Goal: Task Accomplishment & Management: Manage account settings

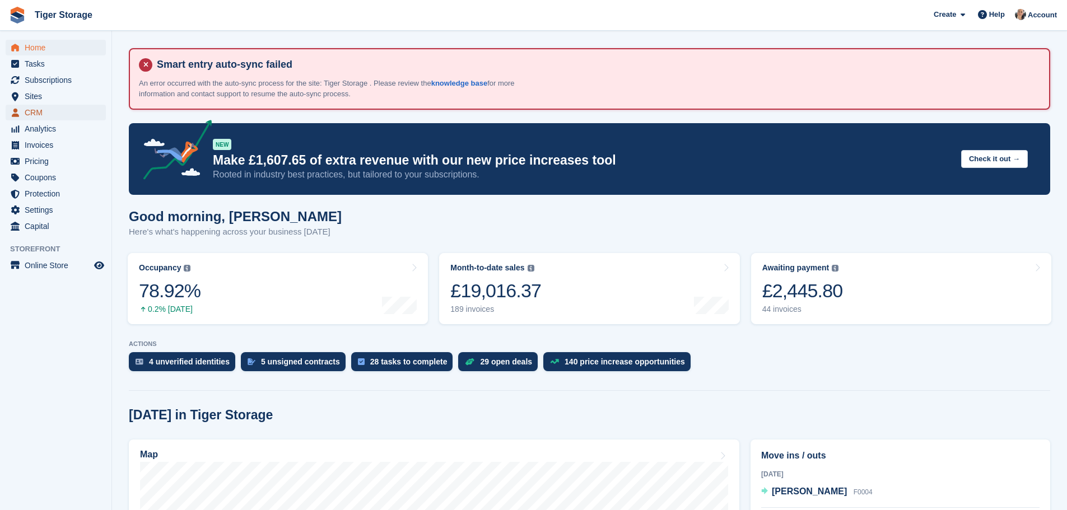
click at [39, 118] on span "CRM" at bounding box center [58, 113] width 67 height 16
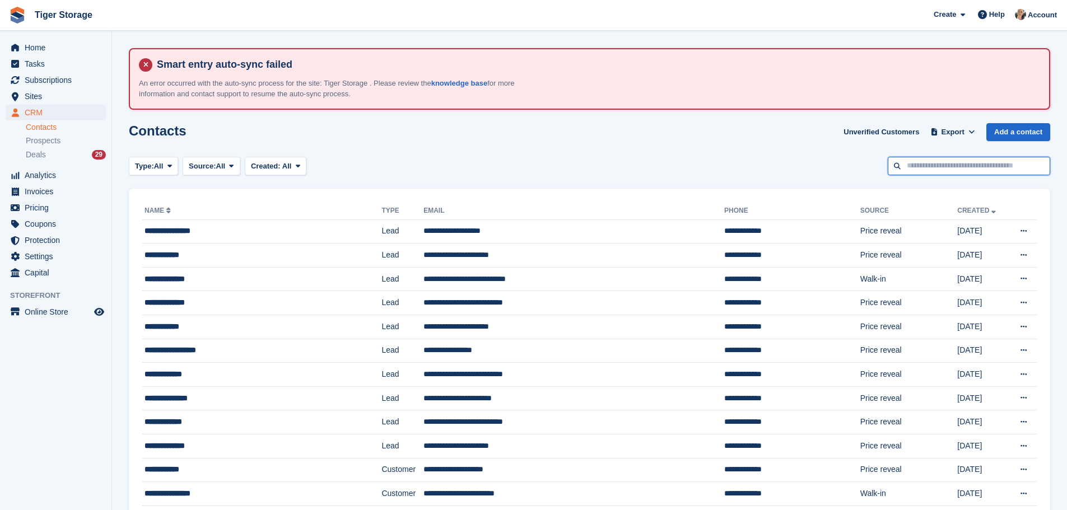
click at [957, 169] on input "text" at bounding box center [968, 166] width 162 height 18
type input "*****"
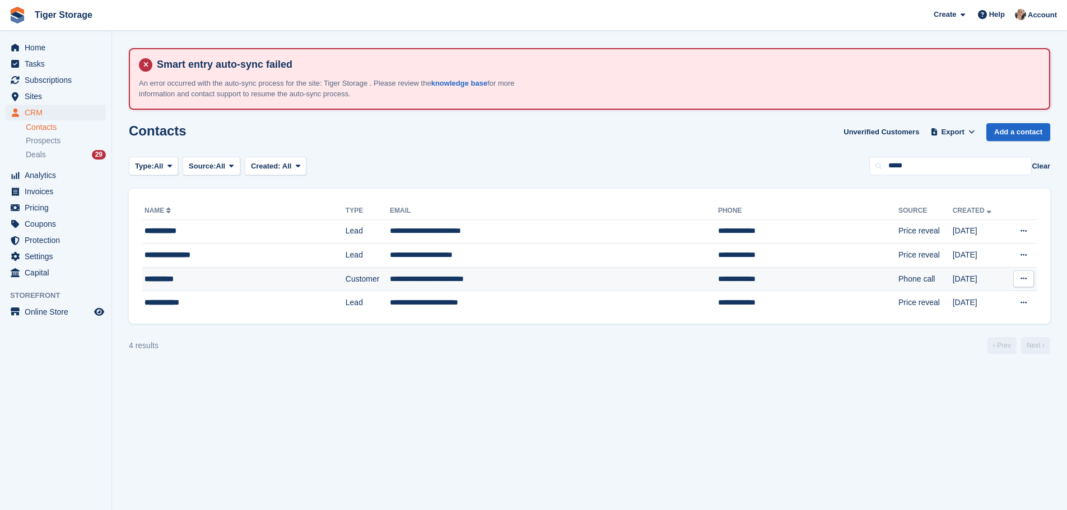
click at [195, 269] on td "**********" at bounding box center [243, 279] width 203 height 24
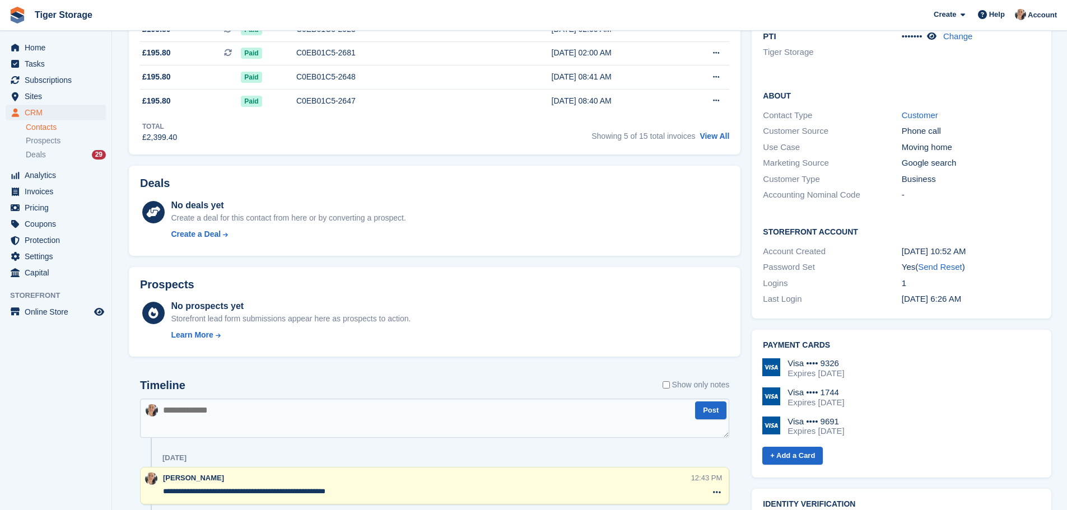
scroll to position [392, 0]
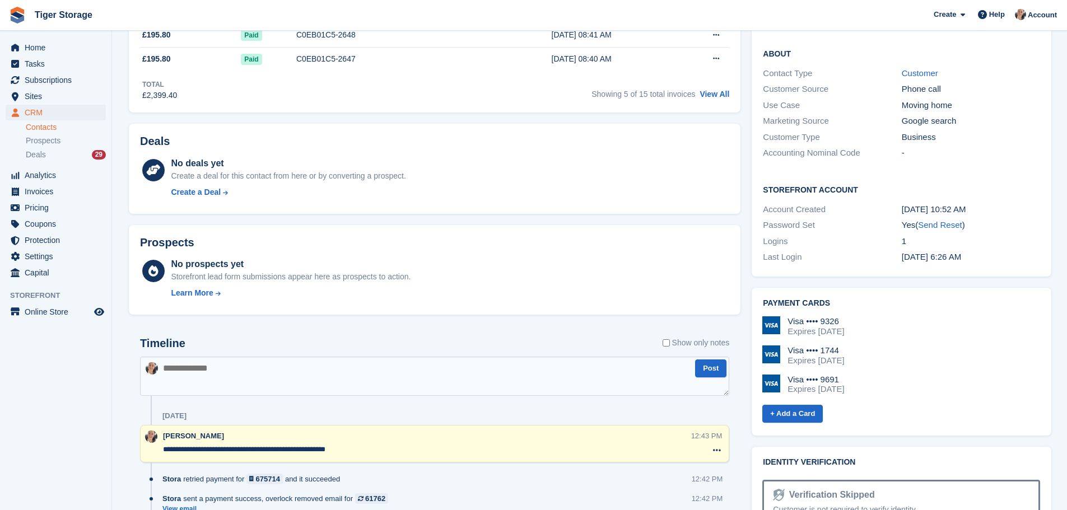
click at [252, 378] on textarea at bounding box center [434, 376] width 589 height 39
type textarea "**********"
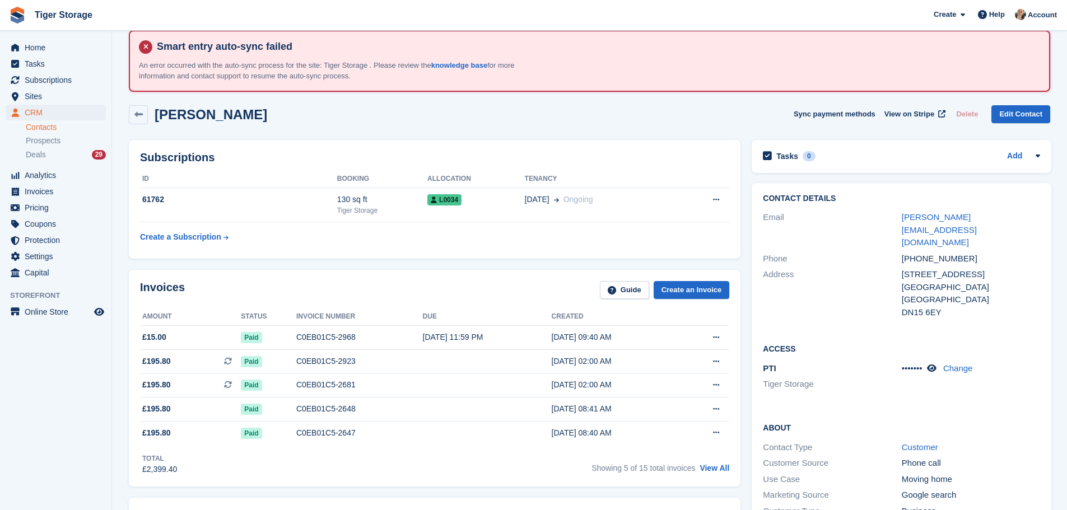
scroll to position [0, 0]
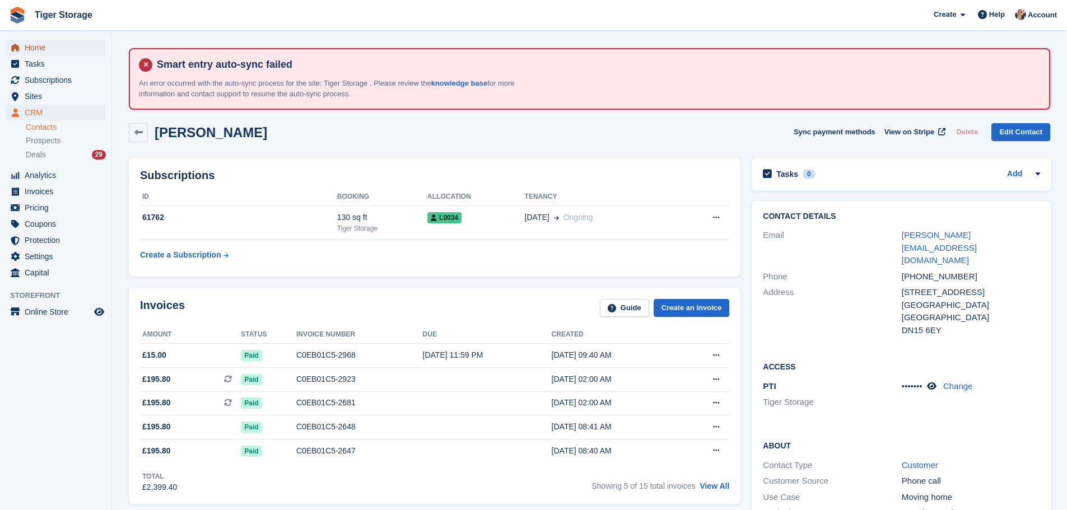
click at [40, 48] on span "Home" at bounding box center [58, 48] width 67 height 16
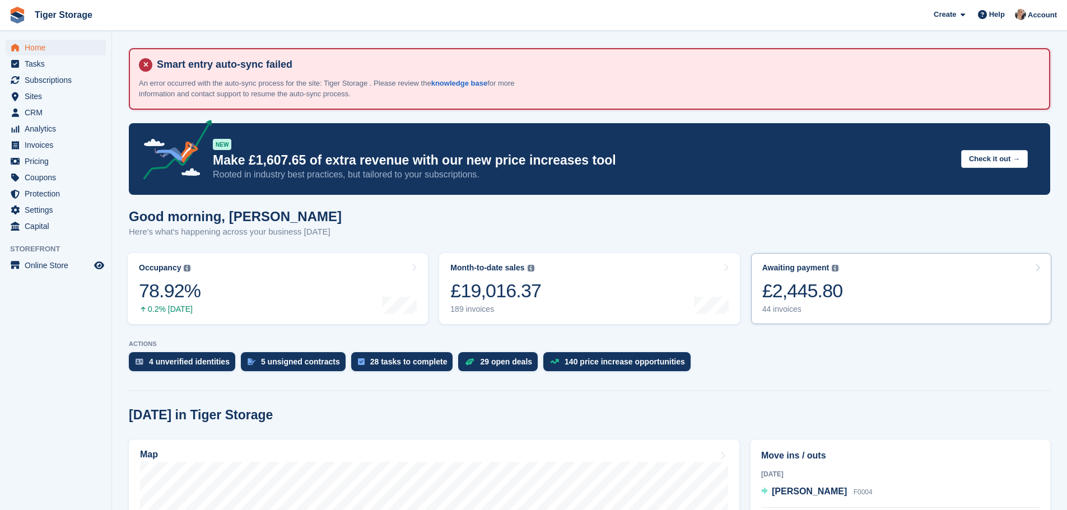
click at [824, 296] on div "£2,445.80" at bounding box center [802, 290] width 81 height 23
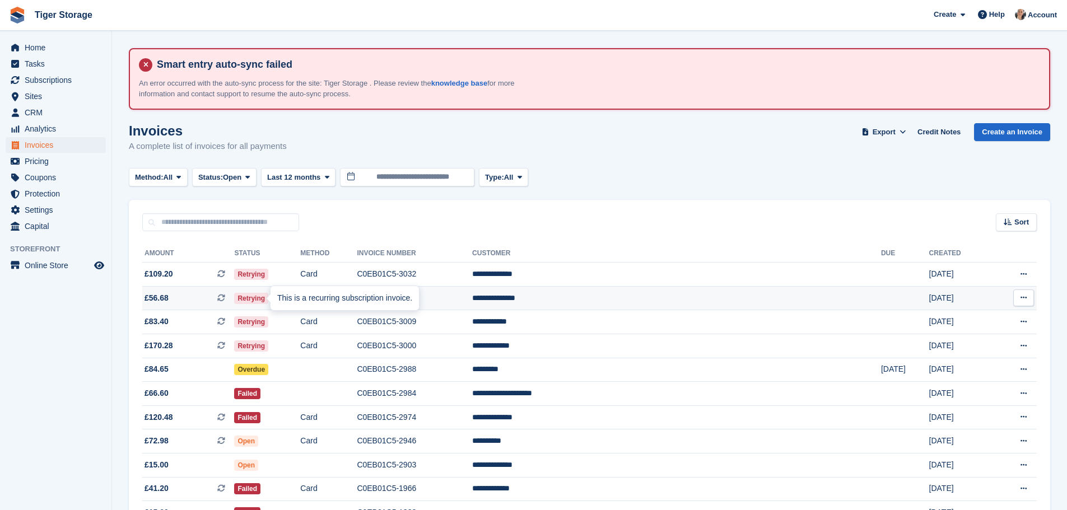
click at [225, 296] on icon at bounding box center [221, 298] width 8 height 8
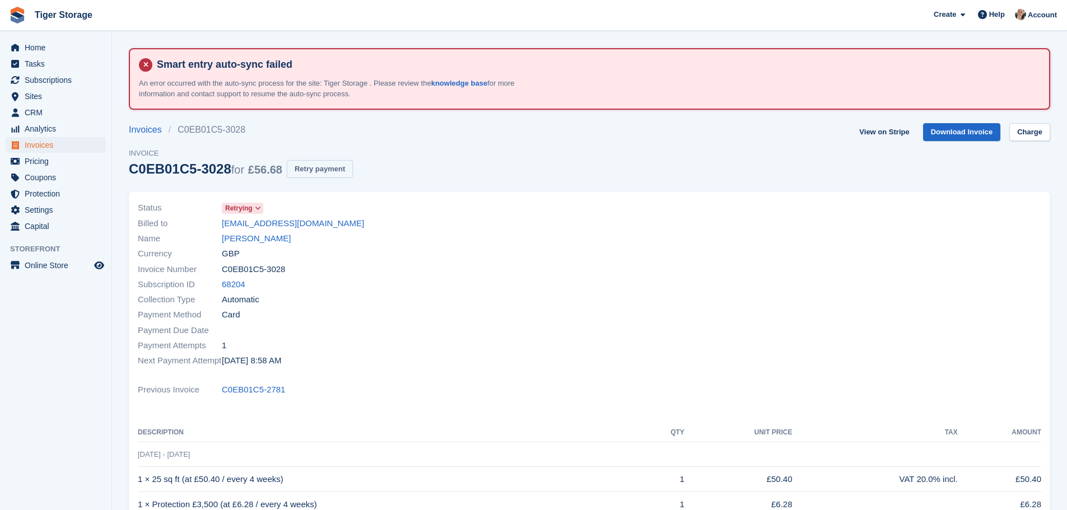
click at [321, 175] on button "Retry payment" at bounding box center [320, 169] width 66 height 18
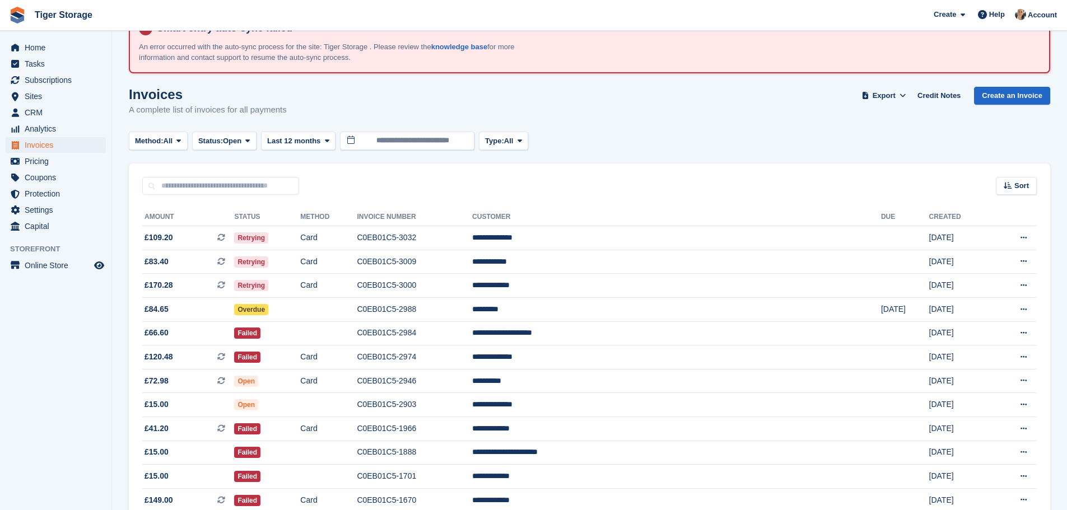
scroll to position [56, 0]
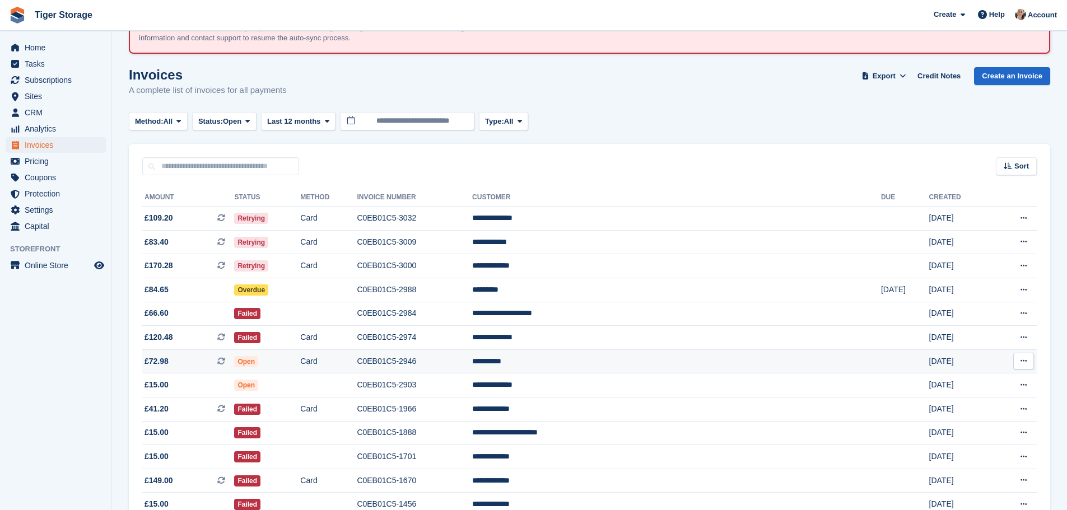
click at [601, 364] on td "**********" at bounding box center [676, 361] width 409 height 24
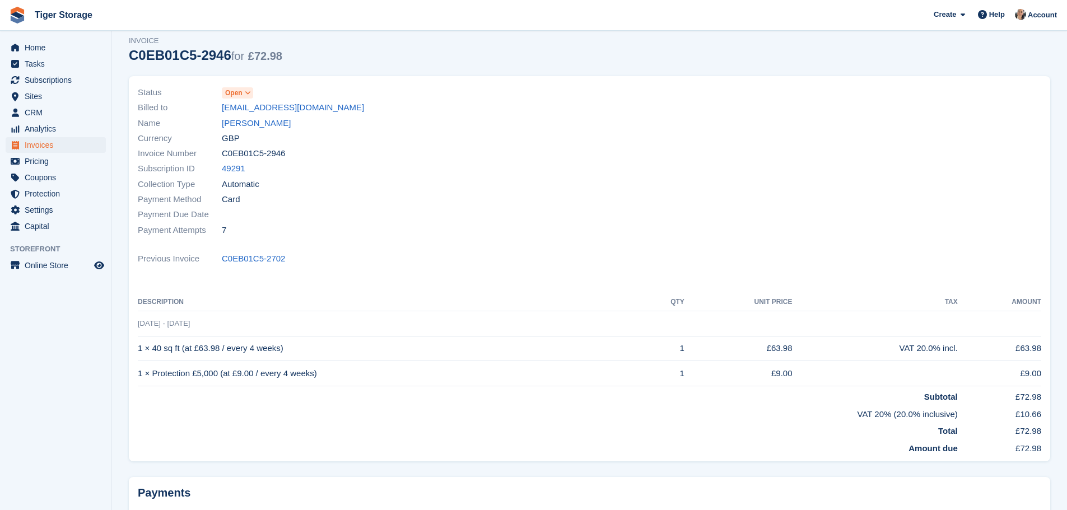
scroll to position [108, 0]
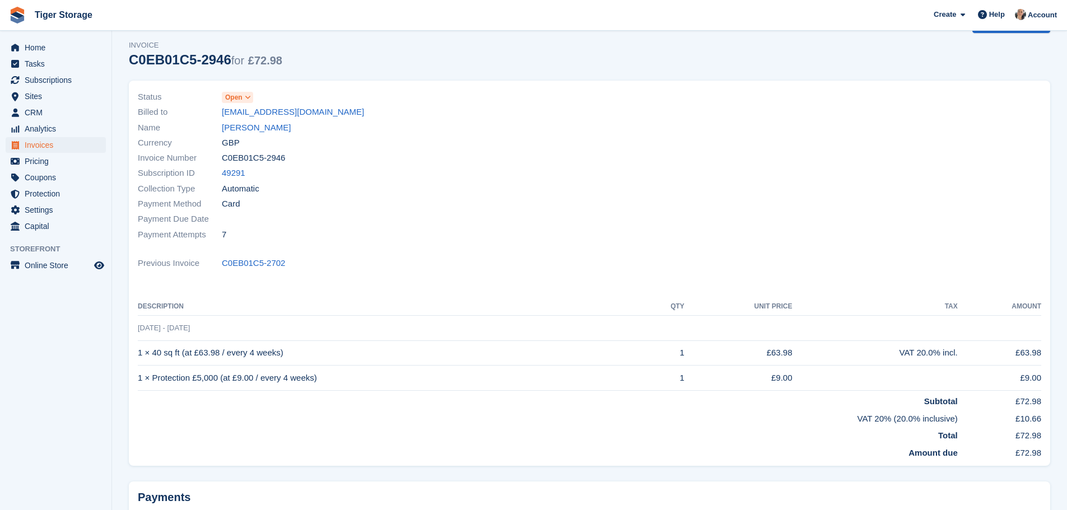
click at [247, 99] on icon at bounding box center [248, 97] width 6 height 7
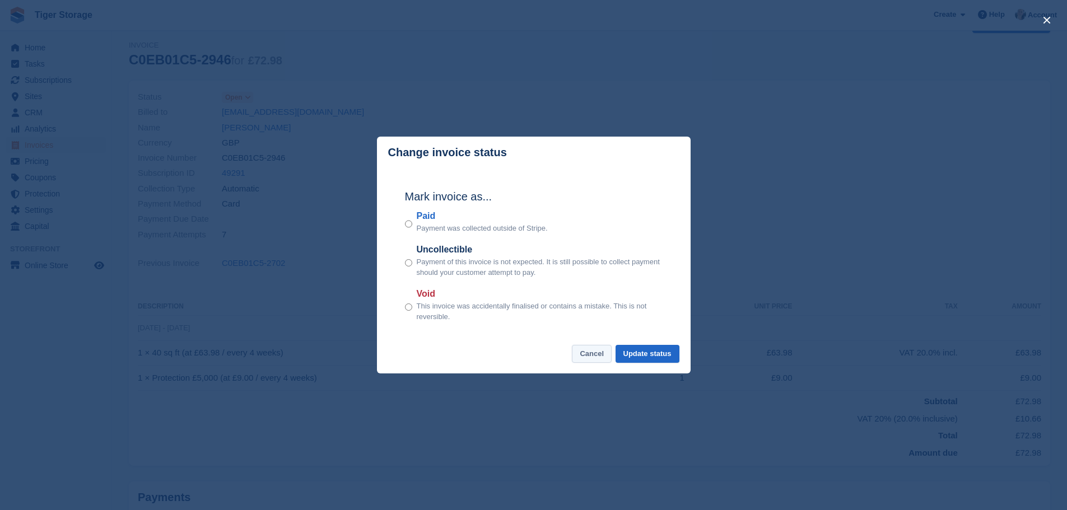
click at [590, 359] on button "Cancel" at bounding box center [592, 354] width 40 height 18
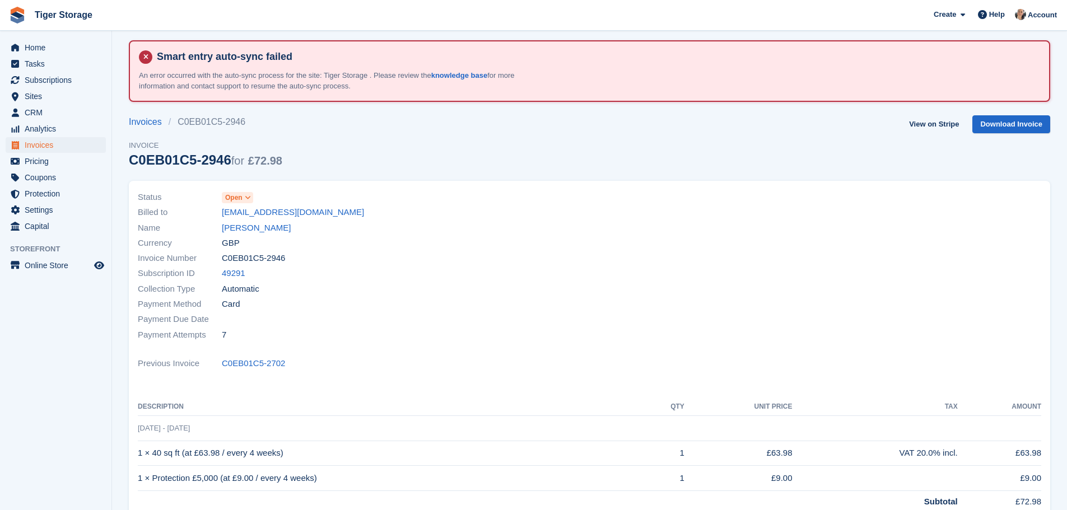
scroll to position [0, 0]
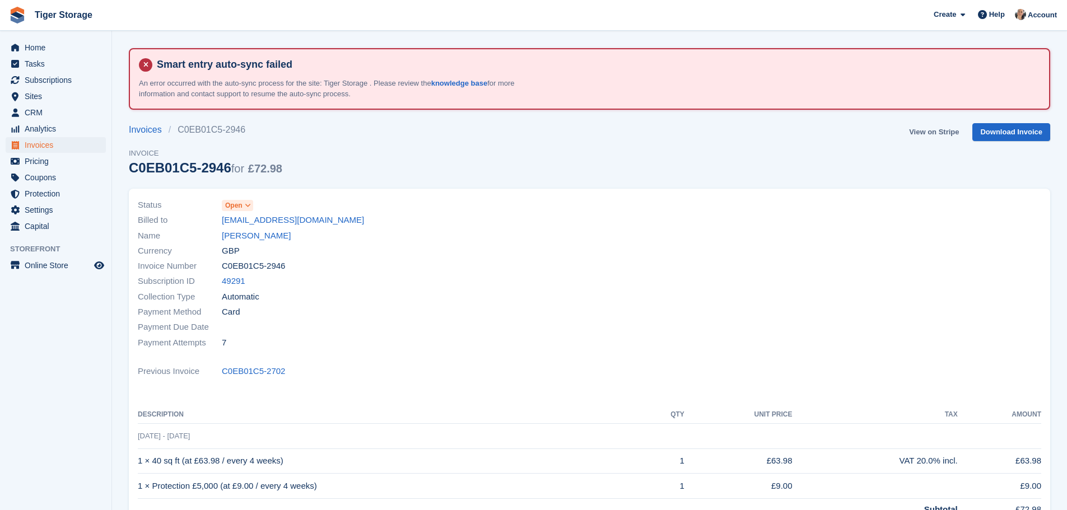
click at [953, 133] on link "View on Stripe" at bounding box center [933, 132] width 59 height 18
click at [27, 110] on span "CRM" at bounding box center [58, 113] width 67 height 16
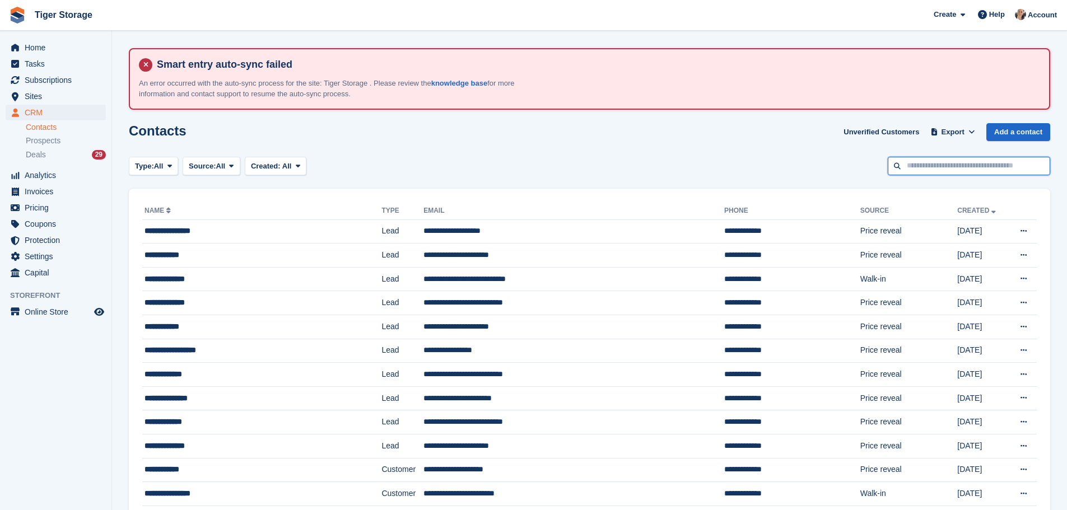
click at [975, 172] on input "text" at bounding box center [968, 166] width 162 height 18
type input "****"
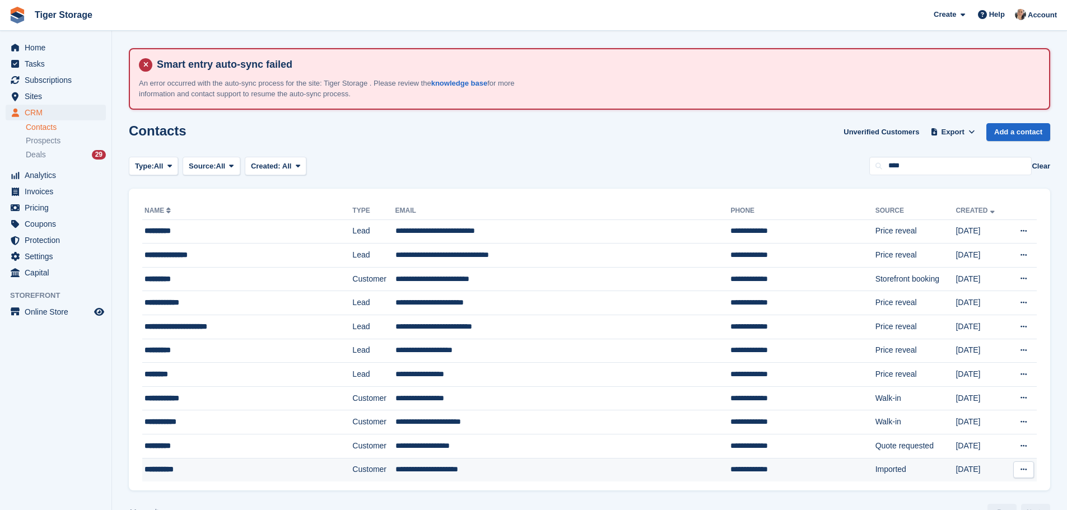
click at [352, 474] on td "Customer" at bounding box center [373, 470] width 43 height 24
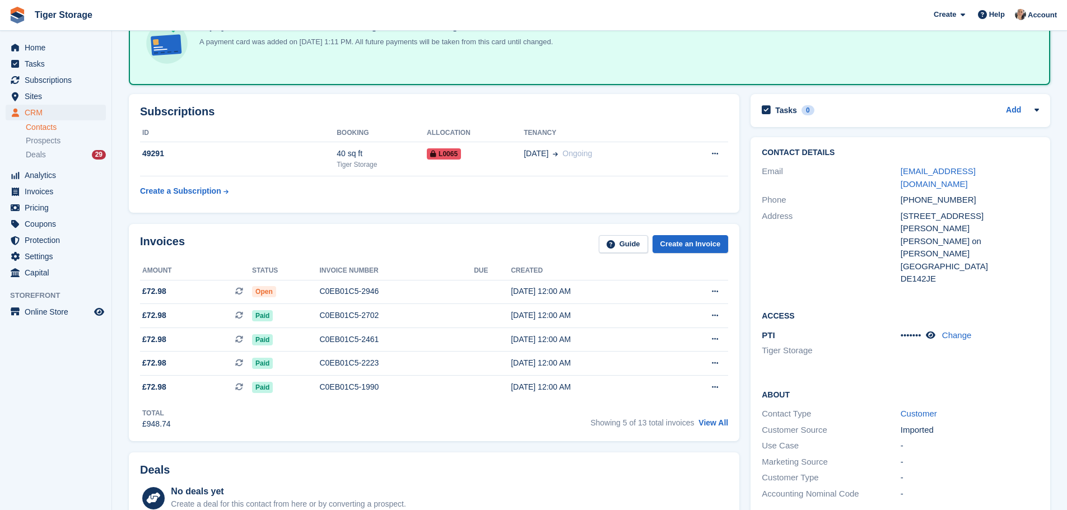
scroll to position [112, 0]
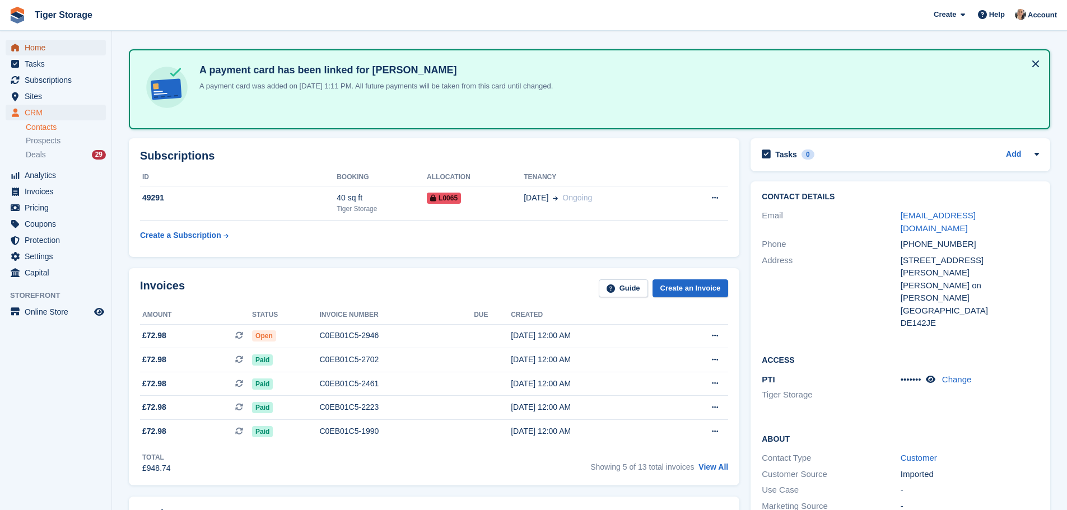
click at [55, 54] on span "Home" at bounding box center [58, 48] width 67 height 16
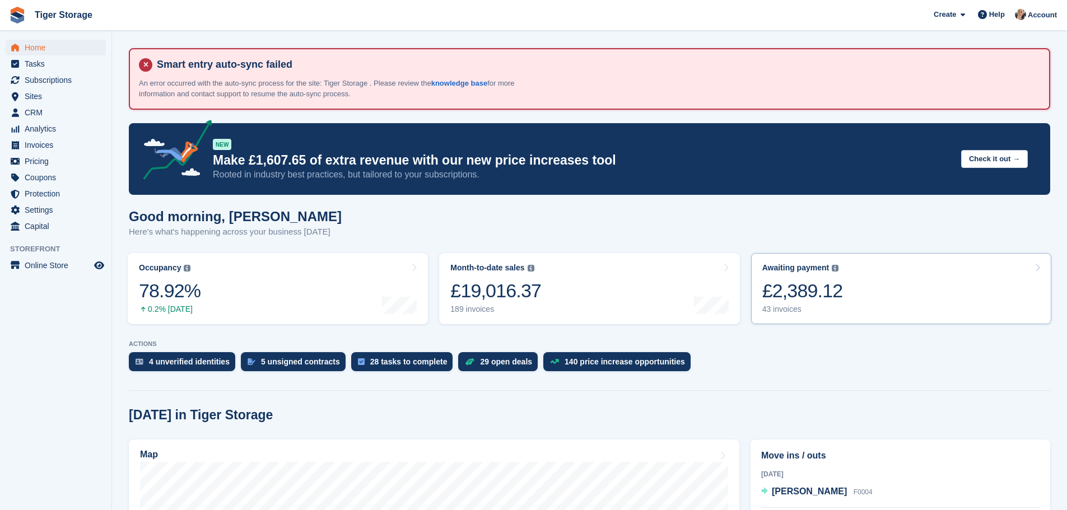
click at [819, 293] on div "£2,389.12" at bounding box center [802, 290] width 81 height 23
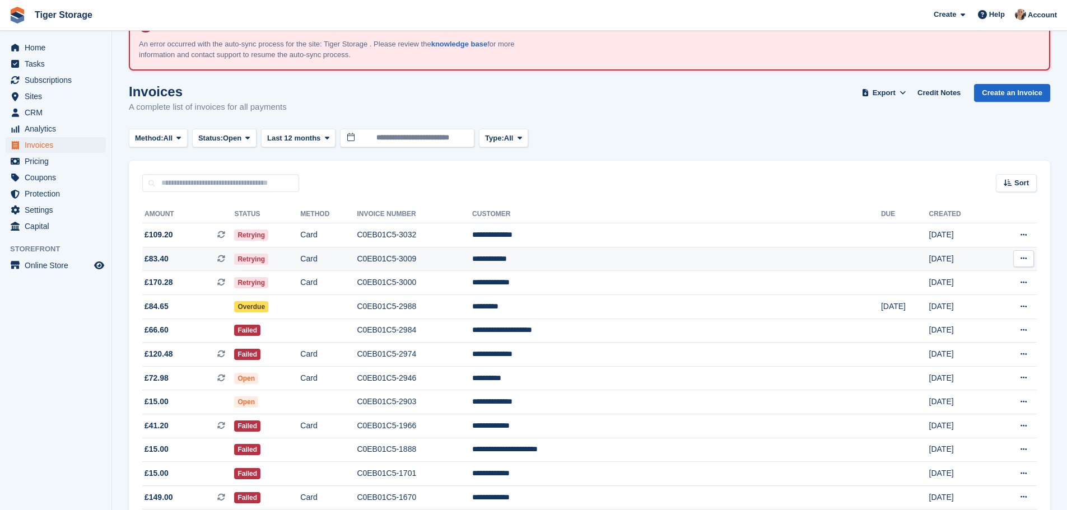
scroll to position [56, 0]
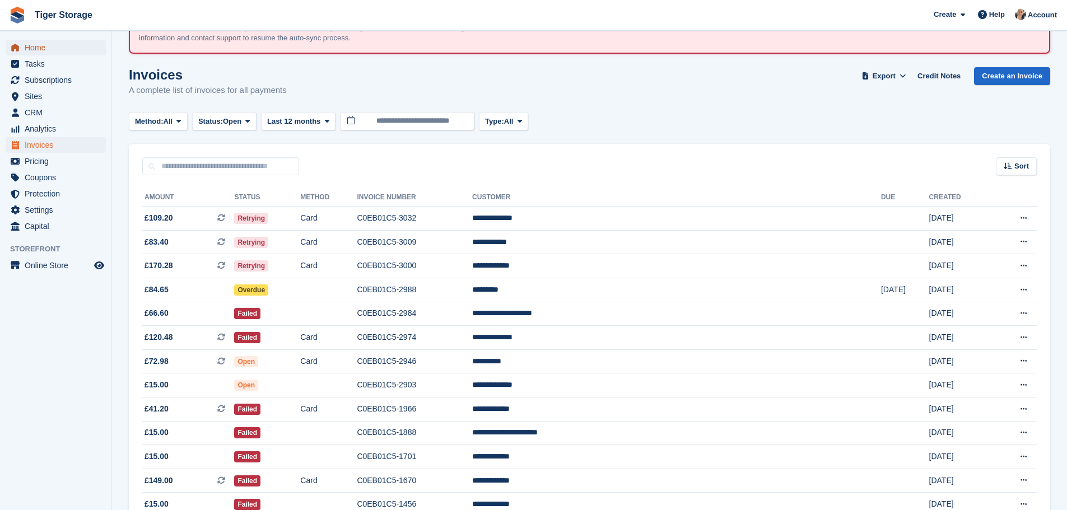
click at [49, 47] on span "Home" at bounding box center [58, 48] width 67 height 16
